Goal: Task Accomplishment & Management: Use online tool/utility

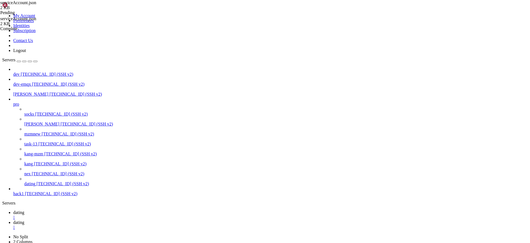
scroll to position [5, 1]
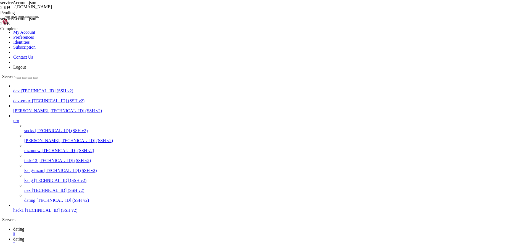
scroll to position [7046, 0]
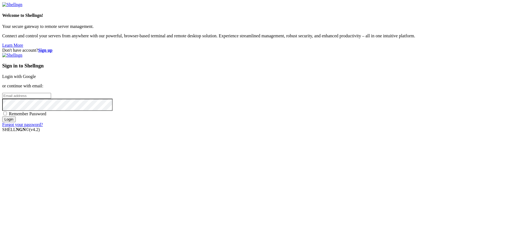
click at [36, 79] on link "Login with Google" at bounding box center [19, 76] width 34 height 5
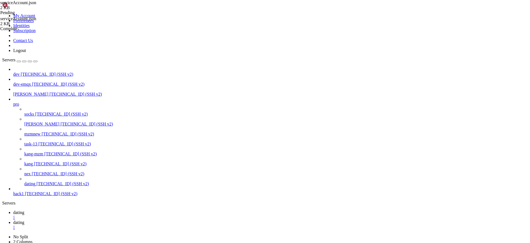
copy x-row "2db405c"
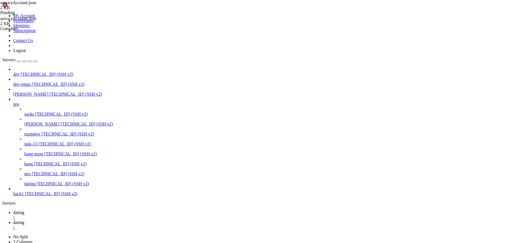
scroll to position [15538, 0]
drag, startPoint x: 70, startPoint y: 500, endPoint x: 99, endPoint y: 500, distance: 29.3
